Goal: Transaction & Acquisition: Purchase product/service

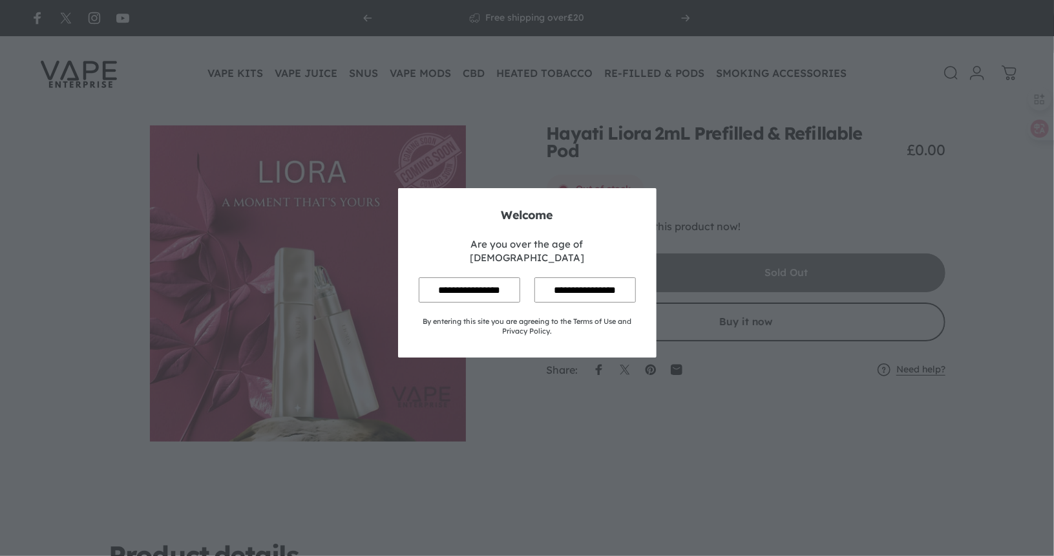
click at [445, 283] on input "**********" at bounding box center [469, 289] width 101 height 25
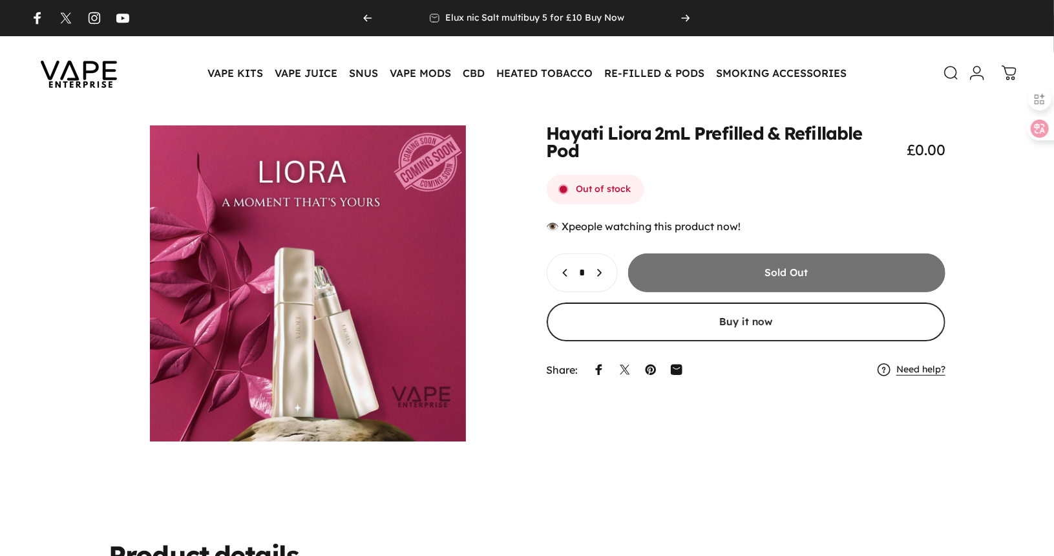
click at [606, 266] on icon "Increase quantity for Hayati Liora 2mL Prefilled &amp; Refillable Pod" at bounding box center [599, 272] width 13 height 13
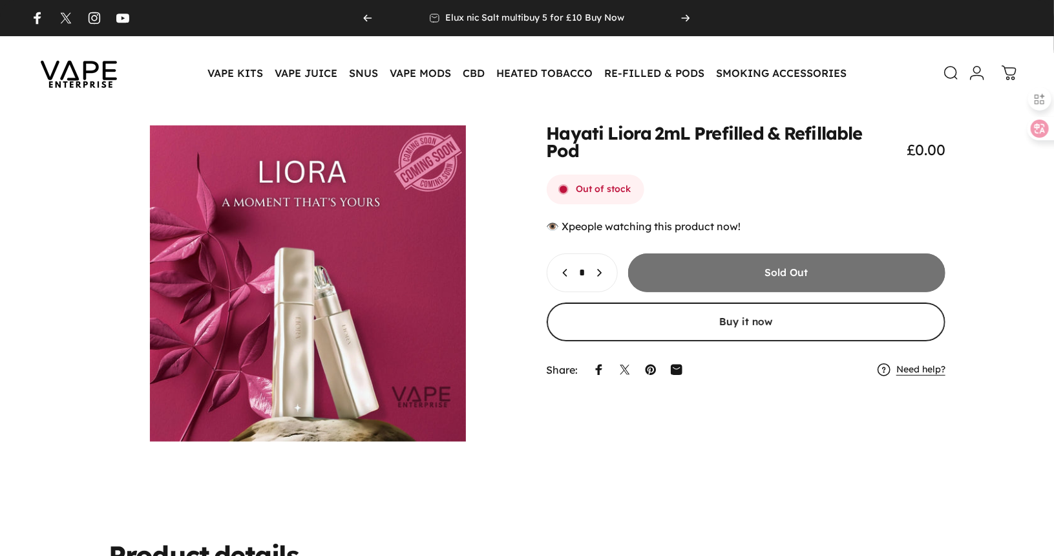
click at [606, 266] on icon "Increase quantity for Hayati Liora 2mL Prefilled &amp; Refillable Pod" at bounding box center [599, 272] width 13 height 13
type input "*"
